Goal: Task Accomplishment & Management: Manage account settings

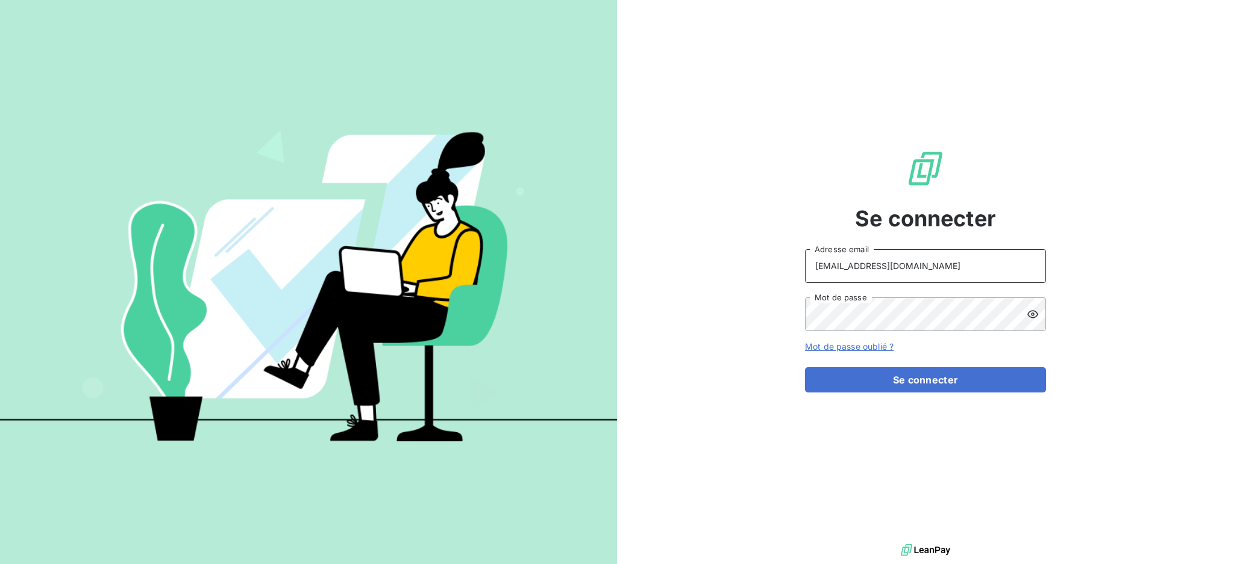
click at [958, 266] on input "[EMAIL_ADDRESS][DOMAIN_NAME]" at bounding box center [925, 266] width 241 height 34
type input "[EMAIL_ADDRESS][DOMAIN_NAME]"
click at [846, 386] on button "Se connecter" at bounding box center [925, 379] width 241 height 25
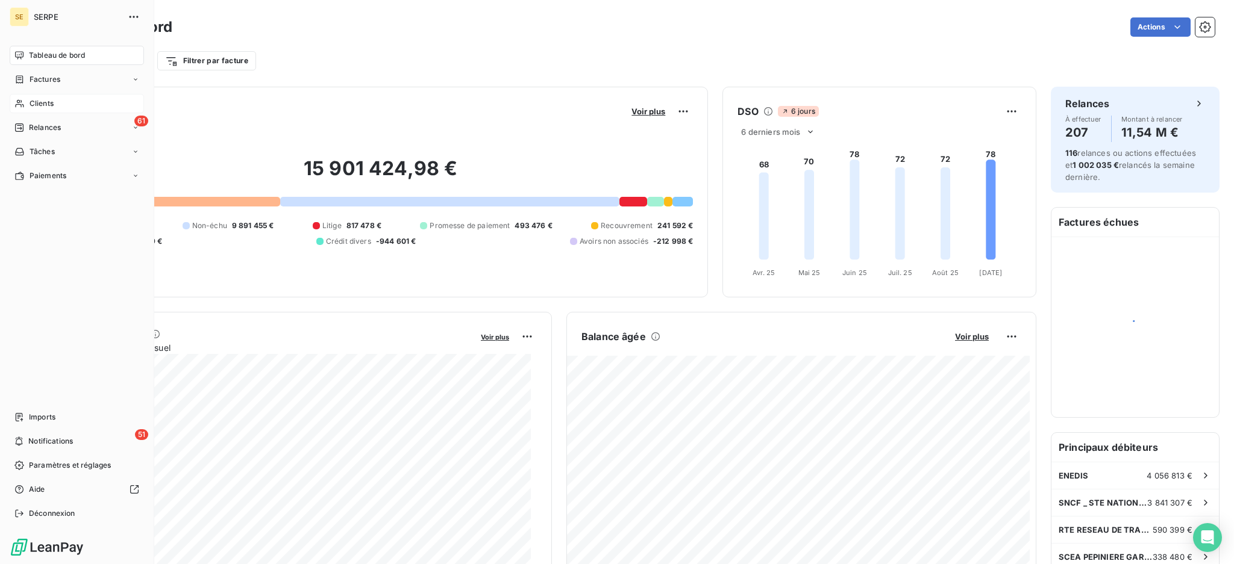
click at [36, 99] on span "Clients" at bounding box center [42, 103] width 24 height 11
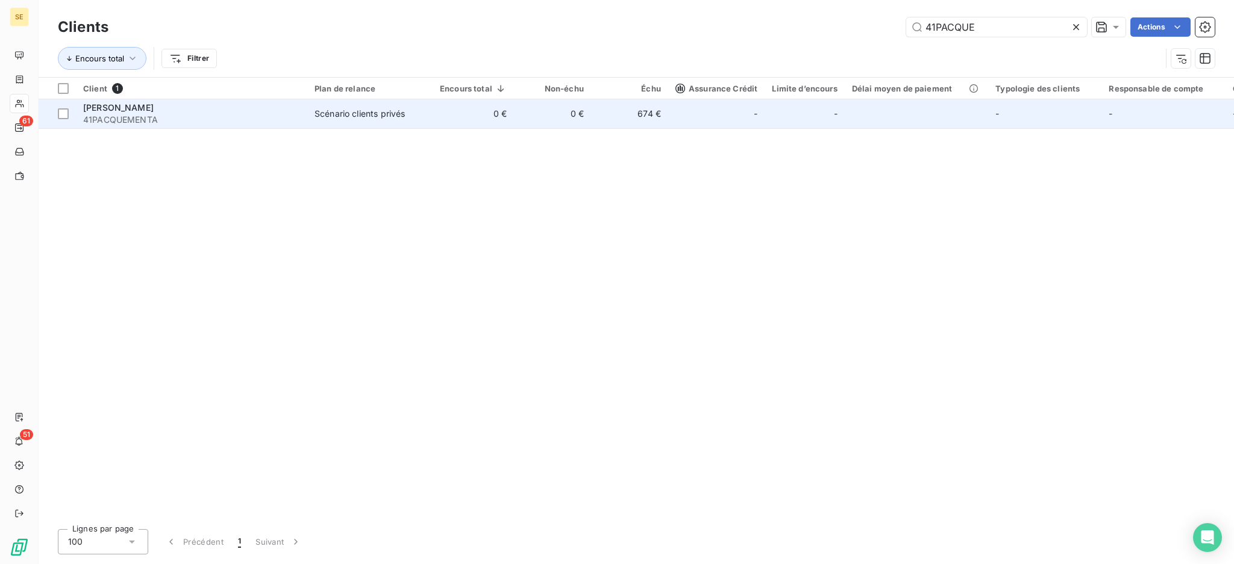
type input "41PACQUE"
click at [563, 114] on td "0 €" at bounding box center [552, 113] width 77 height 29
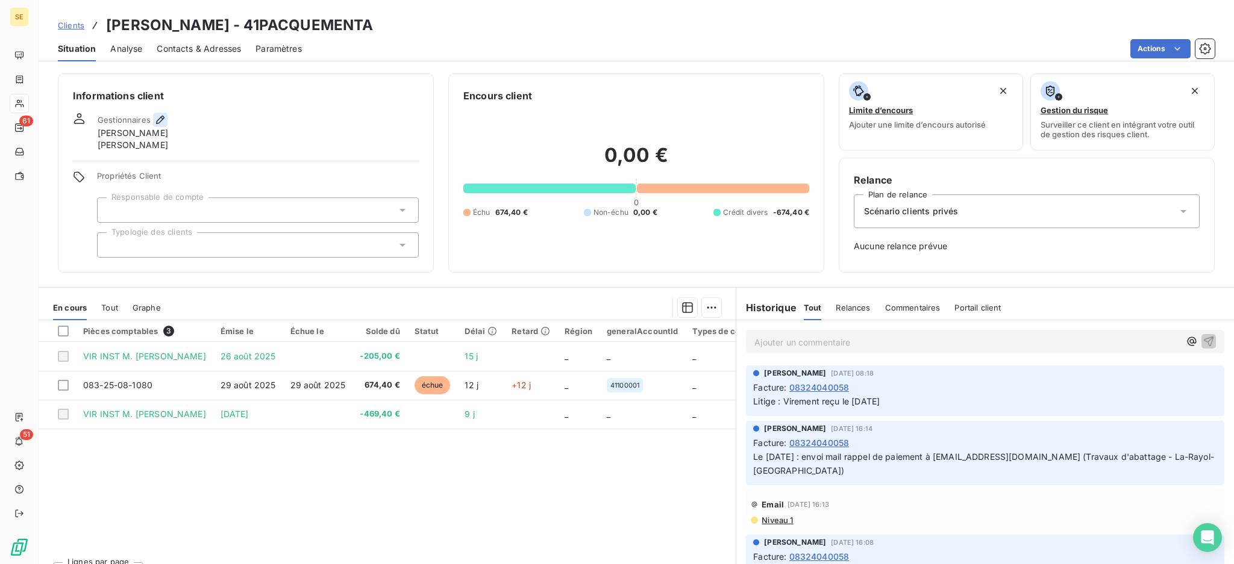
click at [157, 117] on icon "button" at bounding box center [160, 120] width 12 height 12
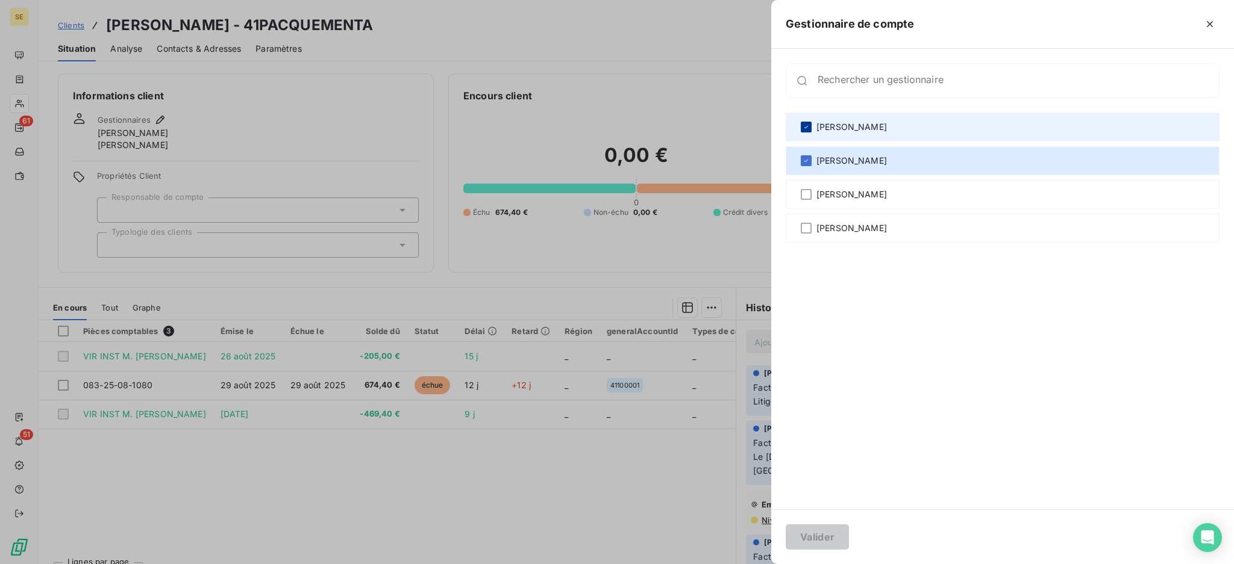
click at [808, 130] on icon at bounding box center [805, 127] width 7 height 7
click at [824, 542] on button "Valider" at bounding box center [817, 537] width 63 height 25
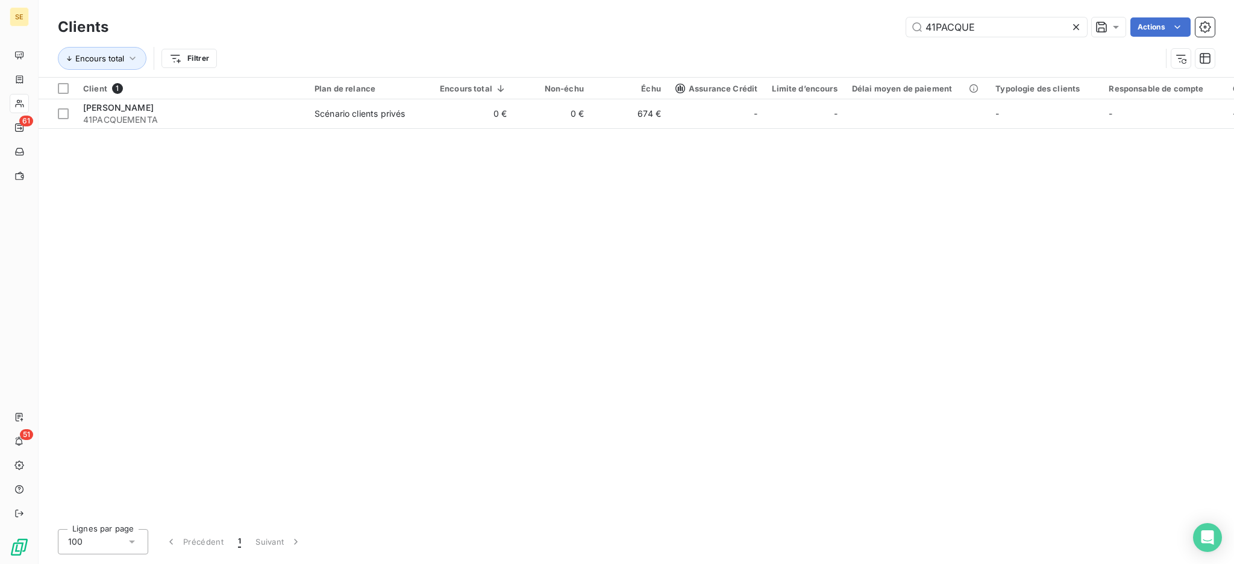
click at [1073, 23] on icon at bounding box center [1076, 27] width 12 height 12
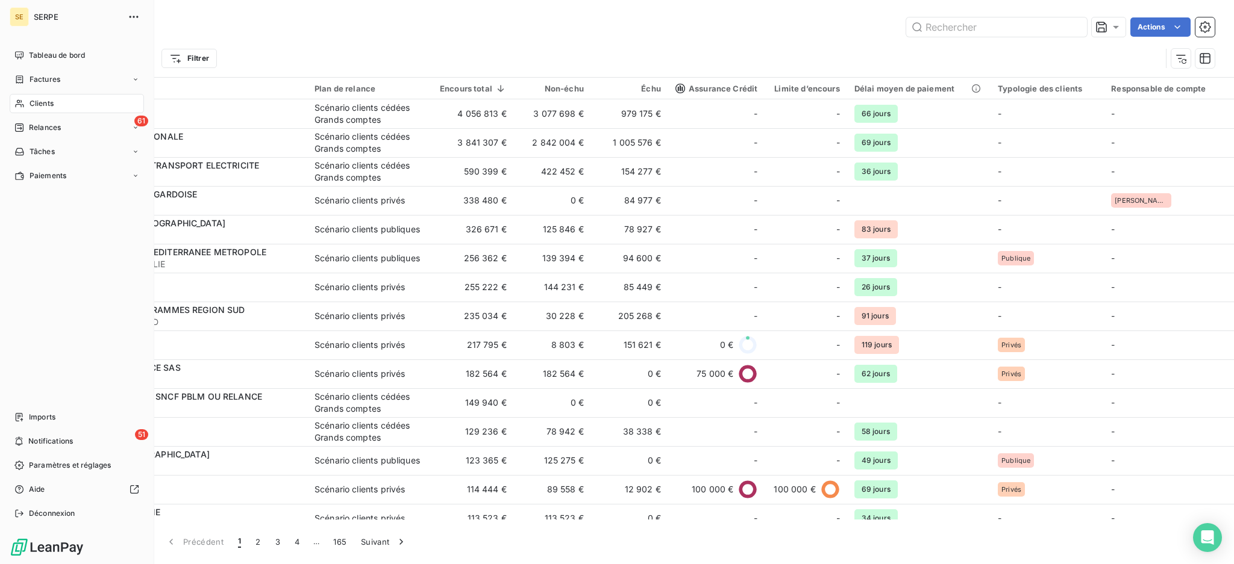
click at [58, 102] on div "Clients" at bounding box center [77, 103] width 134 height 19
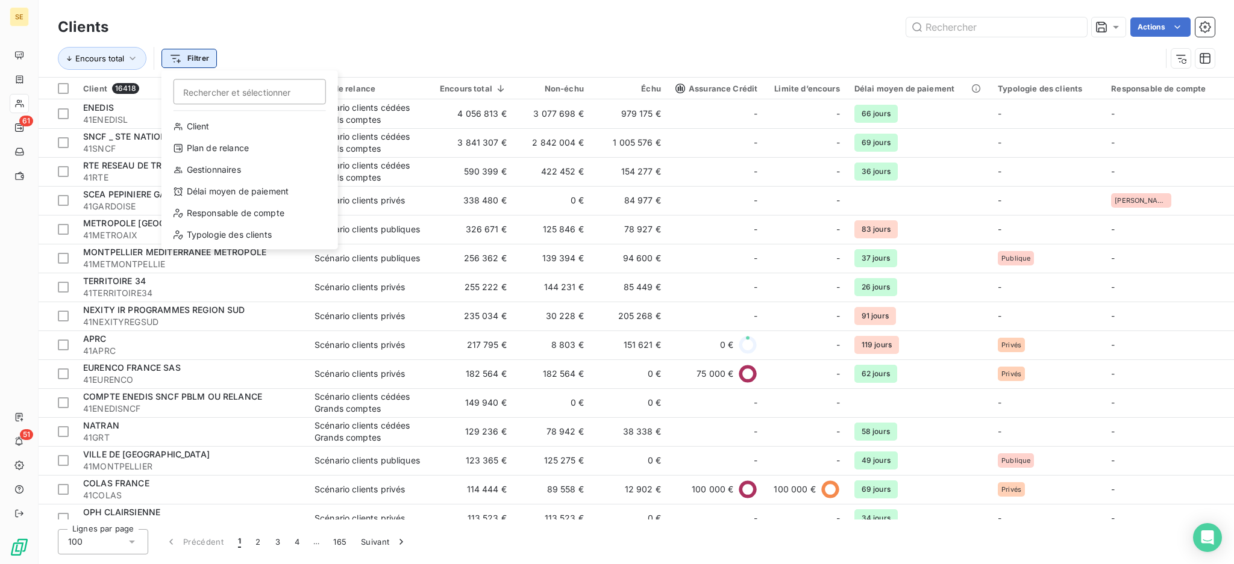
click at [189, 56] on html "SE 61 51 Clients Actions Encours total Filtrer Rechercher et sélectionner Clien…" at bounding box center [617, 282] width 1234 height 564
click at [211, 164] on div "Gestionnaires" at bounding box center [249, 169] width 167 height 19
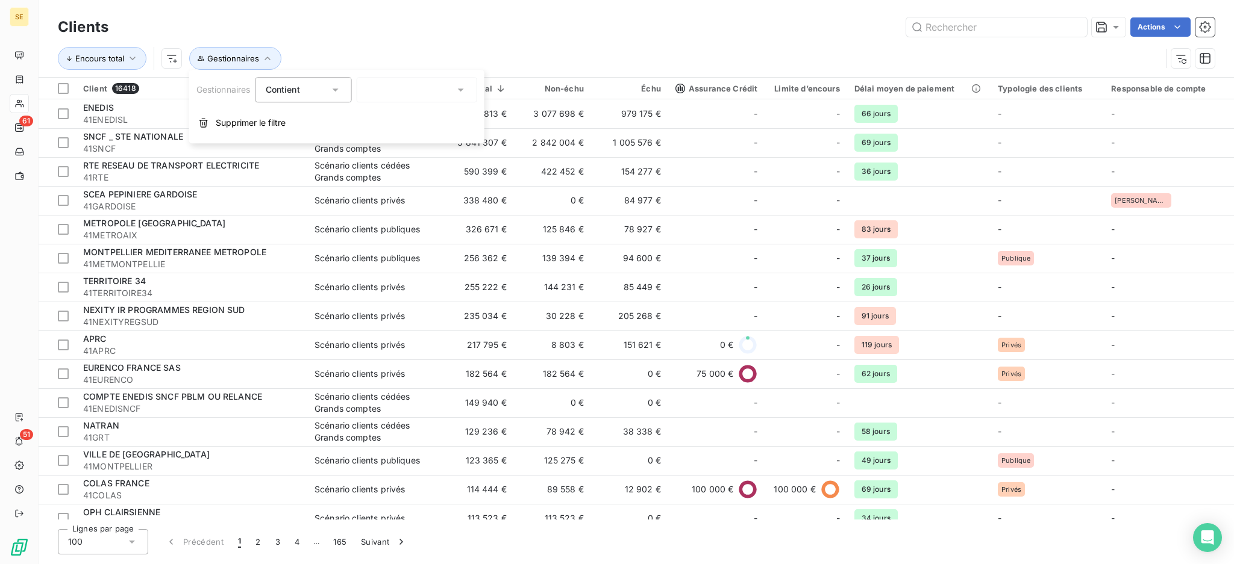
click at [467, 91] on icon at bounding box center [461, 90] width 12 height 12
click at [403, 146] on span "[PERSON_NAME]" at bounding box center [417, 142] width 70 height 12
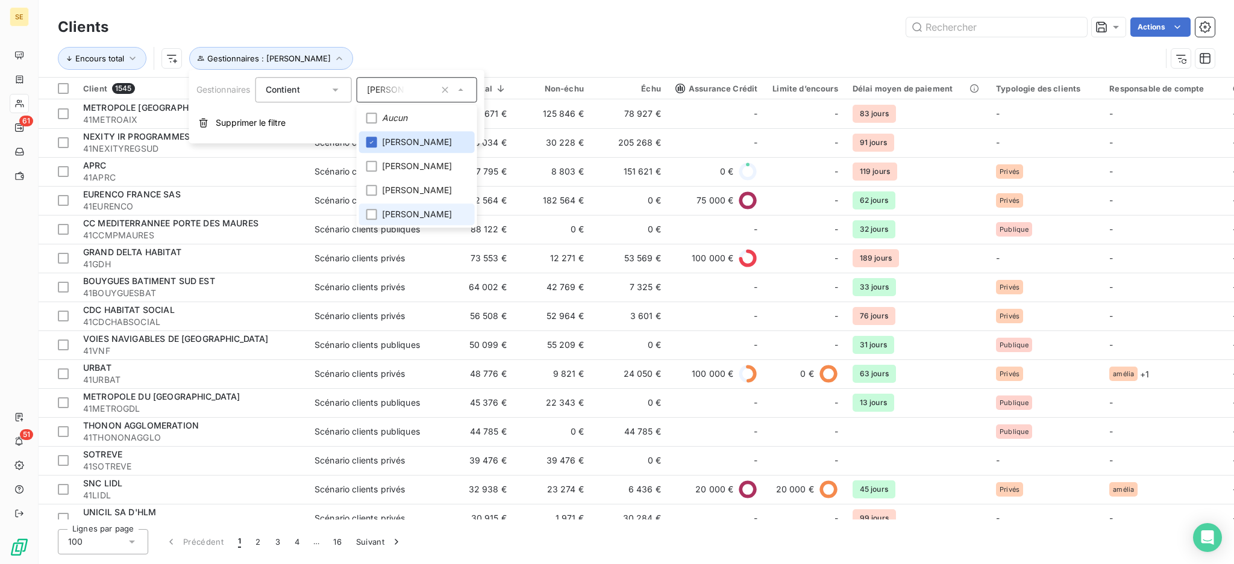
click at [393, 208] on span "[PERSON_NAME]" at bounding box center [417, 214] width 70 height 12
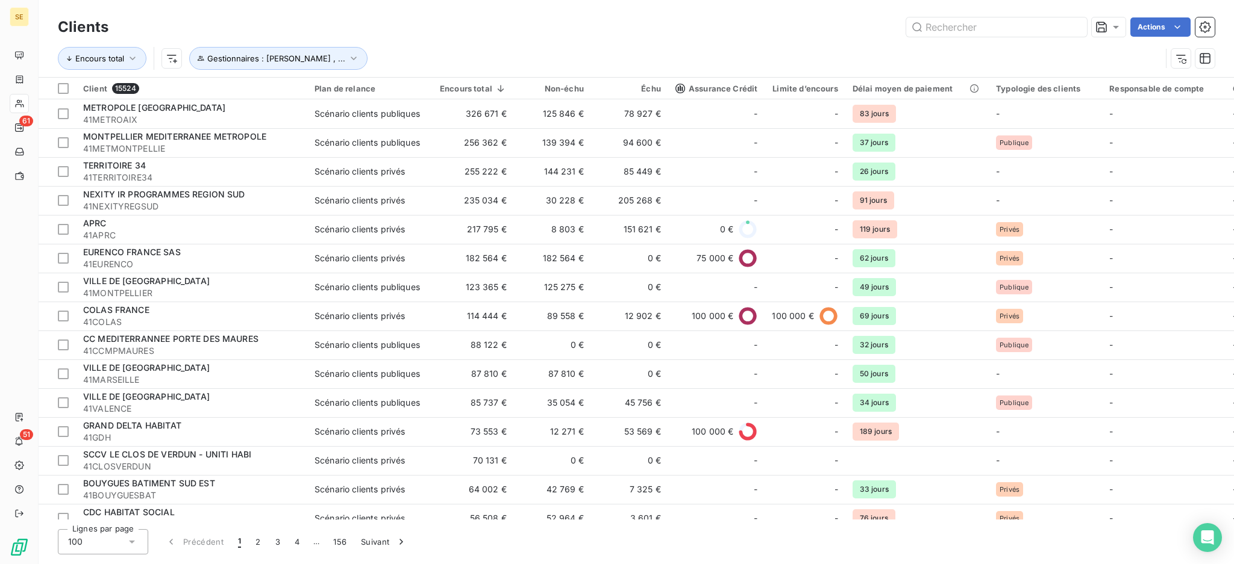
click at [408, 22] on div "Actions" at bounding box center [669, 26] width 1092 height 19
click at [355, 55] on icon "button" at bounding box center [354, 58] width 12 height 12
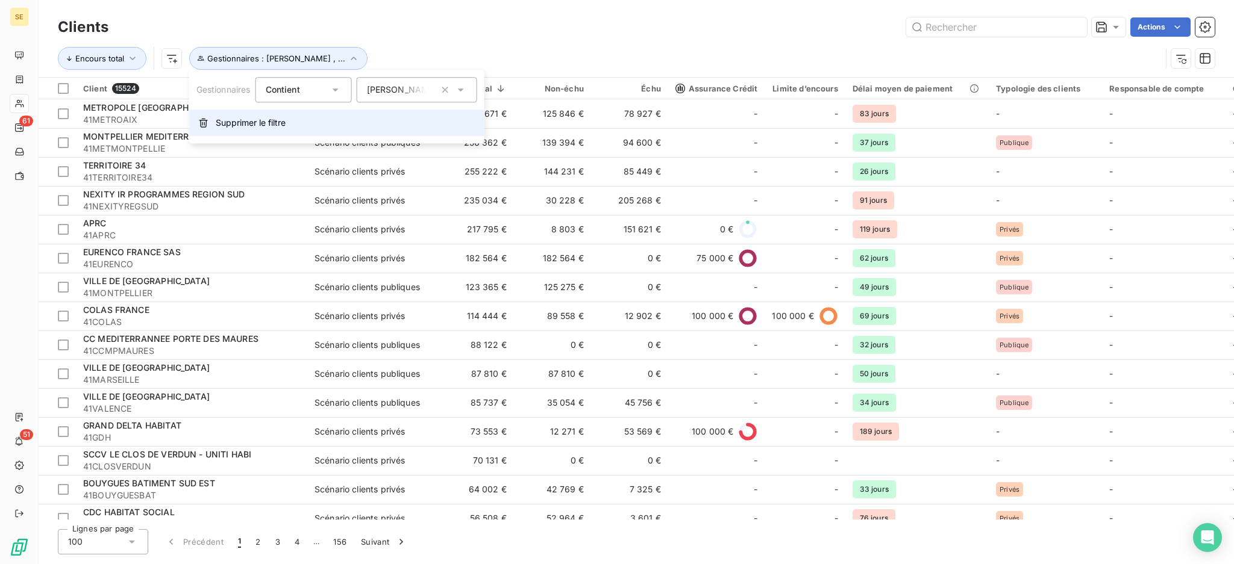
click at [232, 121] on span "Supprimer le filtre" at bounding box center [251, 123] width 70 height 12
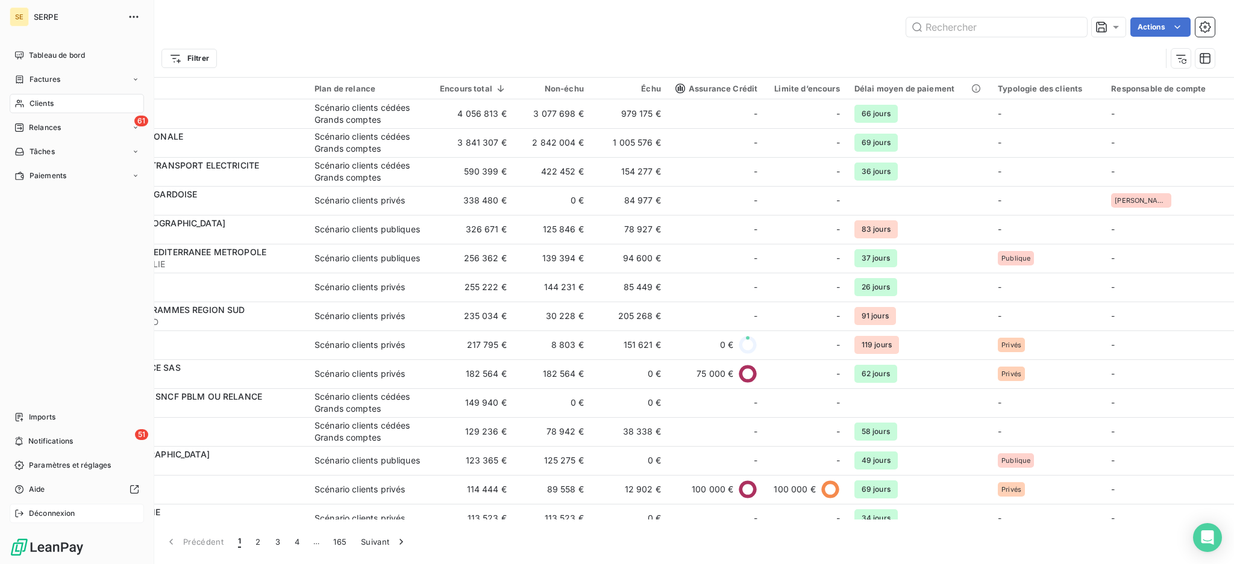
click at [49, 516] on span "Déconnexion" at bounding box center [52, 513] width 46 height 11
